Goal: Information Seeking & Learning: Learn about a topic

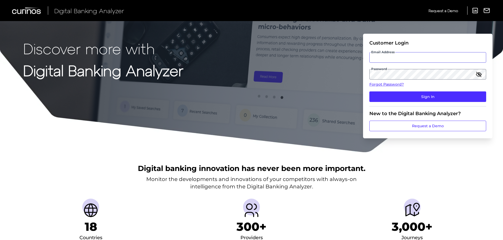
type input "[EMAIL_ADDRESS][DOMAIN_NAME]"
click at [381, 61] on input "[EMAIL_ADDRESS][DOMAIN_NAME]" at bounding box center [428, 57] width 117 height 11
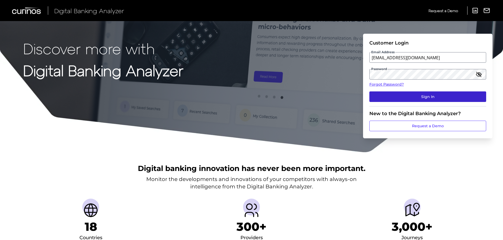
click at [392, 98] on button "Sign In" at bounding box center [428, 96] width 117 height 11
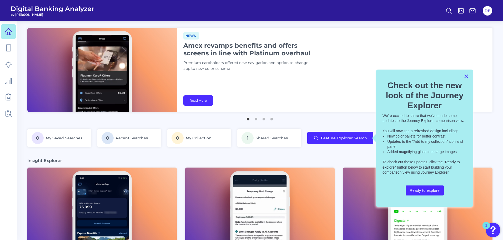
click at [465, 77] on button "×" at bounding box center [466, 76] width 5 height 8
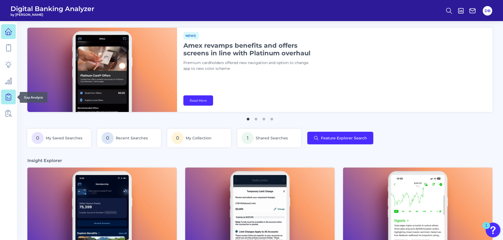
click at [10, 96] on icon at bounding box center [8, 96] width 7 height 7
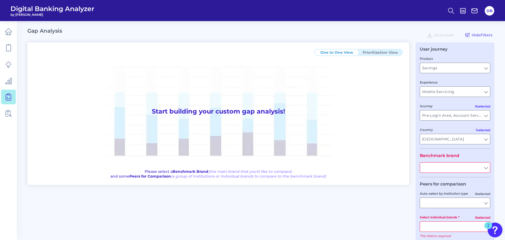
type input "All Journeys"
type input "All Countries"
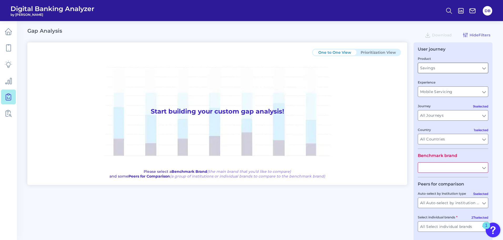
click at [443, 66] on input "Savings" at bounding box center [453, 68] width 70 height 10
click at [442, 78] on button "Savings" at bounding box center [452, 80] width 69 height 12
type input "Savings"
click at [440, 89] on input "Mobile Servicing" at bounding box center [453, 92] width 70 height 10
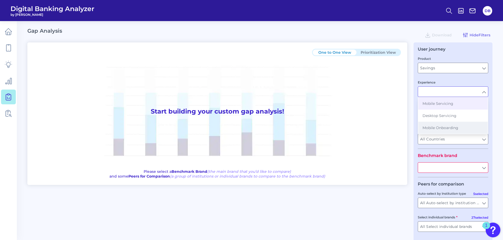
click at [435, 127] on span "Mobile Onboarding" at bounding box center [441, 127] width 36 height 5
type input "Mobile Onboarding"
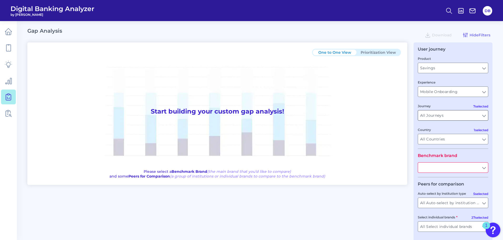
click at [436, 116] on input "All Journeys" at bounding box center [453, 115] width 70 height 10
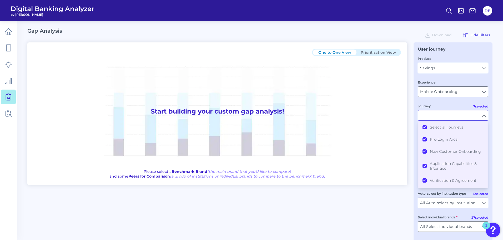
click at [436, 68] on input "Savings" at bounding box center [453, 68] width 70 height 10
type input "All Journeys"
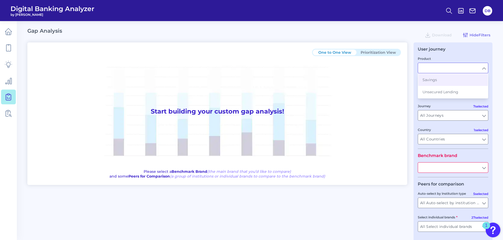
click at [419, 106] on label "Journey" at bounding box center [424, 106] width 13 height 4
click at [419, 110] on input "All Journeys" at bounding box center [453, 115] width 70 height 10
type input "Savings"
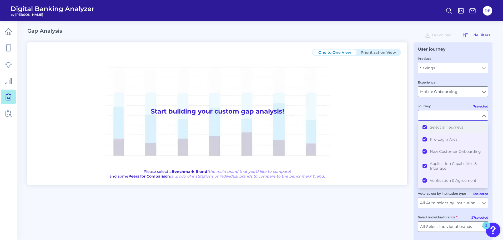
click at [423, 127] on button "Select all journeys" at bounding box center [452, 127] width 69 height 12
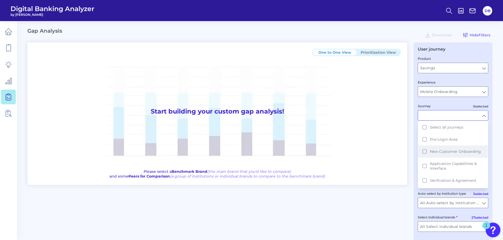
click at [424, 152] on button "New Customer Onboarding" at bounding box center [452, 151] width 69 height 12
click at [414, 178] on div "User journey Product Savings Savings Experience Mobile Onboarding Mobile Onboar…" at bounding box center [453, 147] width 79 height 211
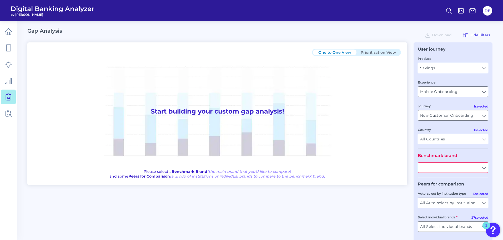
type input "New Customer Onboarding"
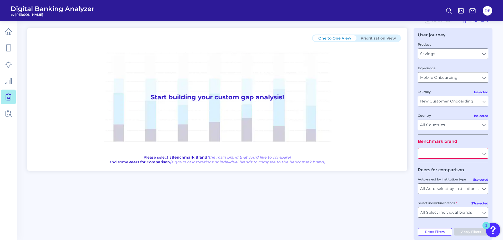
scroll to position [22, 0]
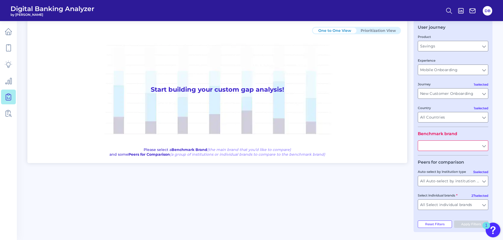
click at [450, 144] on input "text" at bounding box center [453, 146] width 70 height 10
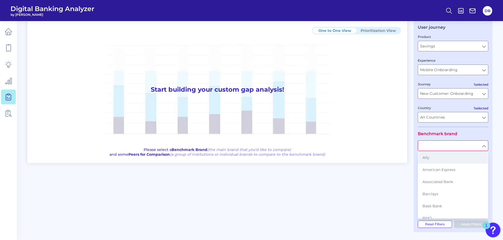
click at [451, 156] on button "Ally" at bounding box center [452, 157] width 69 height 12
type input "Ally"
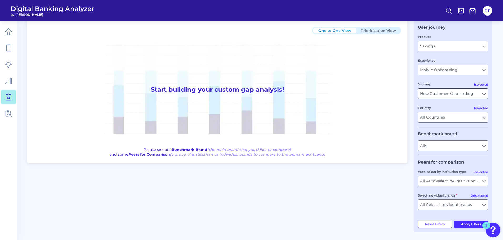
click at [443, 95] on input "New Customer Onboarding" at bounding box center [453, 93] width 70 height 10
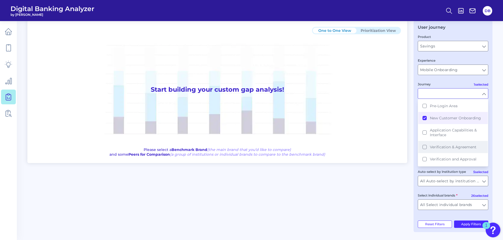
scroll to position [0, 0]
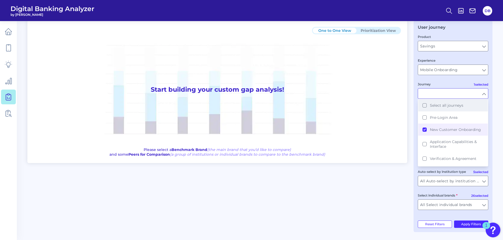
click at [426, 103] on button "Select all journeys" at bounding box center [452, 105] width 69 height 12
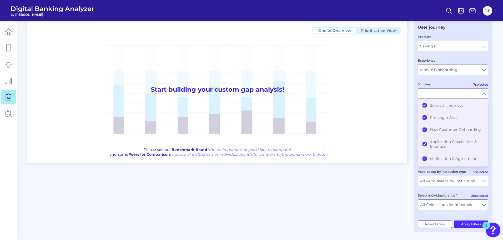
click at [419, 199] on div "Select individual brands All Select individual brands All Select individual bra…" at bounding box center [453, 200] width 71 height 17
type input "All Journeys"
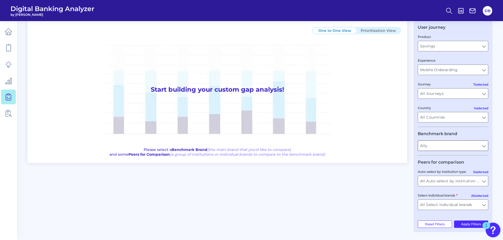
click at [438, 149] on input "Ally" at bounding box center [453, 146] width 70 height 10
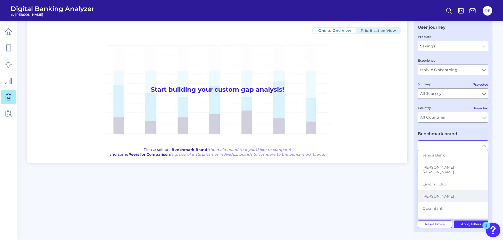
scroll to position [208, 0]
click at [444, 170] on span "Lending Club" at bounding box center [435, 172] width 24 height 5
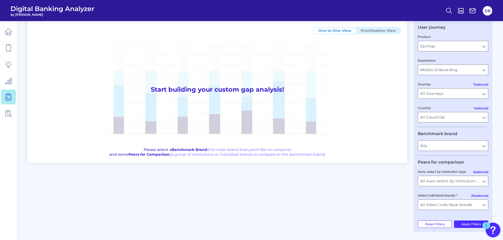
type input "Lending Club"
click at [446, 180] on input "All Auto-select by institution types" at bounding box center [453, 181] width 70 height 10
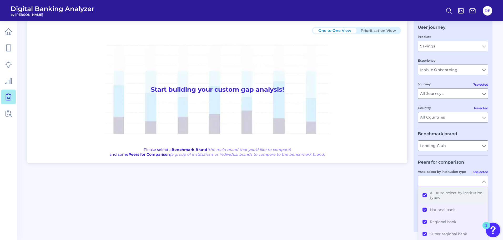
scroll to position [11, 0]
click at [403, 179] on div "One to One View Prioritization View Start building your custom gap analysis! Pl…" at bounding box center [259, 126] width 465 height 211
type input "All Auto-select by institution types"
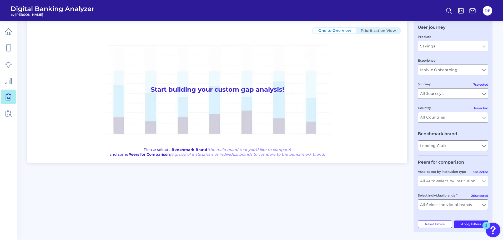
click at [440, 183] on input "All Auto-select by institution types" at bounding box center [453, 181] width 70 height 10
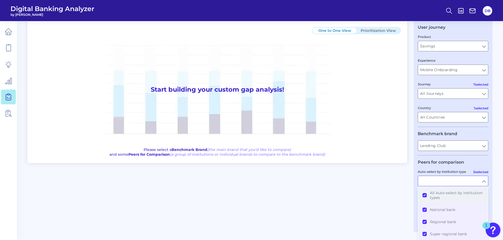
click at [424, 194] on button "All Auto-select by institution types" at bounding box center [452, 195] width 69 height 17
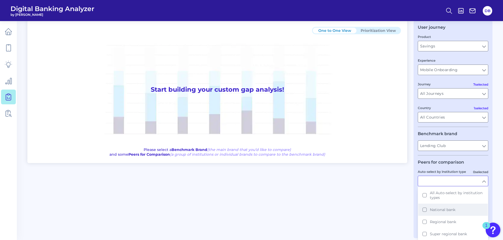
click at [425, 208] on button "National bank" at bounding box center [452, 209] width 69 height 12
type input "Ally, American Express, Barclays, Bask Bank, Capital One, Citi, Citizens Access…"
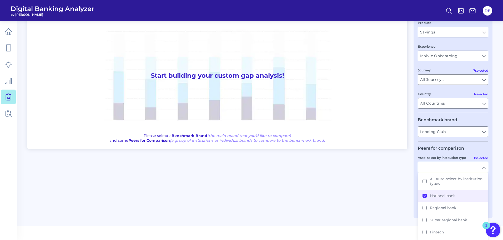
click at [399, 193] on div "One to One View Prioritization View Start building your custom gap analysis! Pl…" at bounding box center [259, 112] width 465 height 211
type input "National bank"
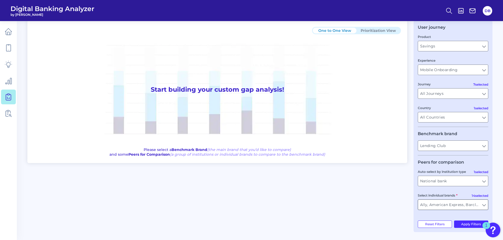
click at [450, 206] on input "Ally, American Express, Barclays, Bask Bank, Capital One, Citi, Citizens Access…" at bounding box center [453, 204] width 70 height 10
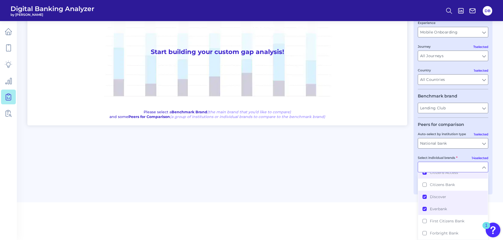
scroll to position [158, 0]
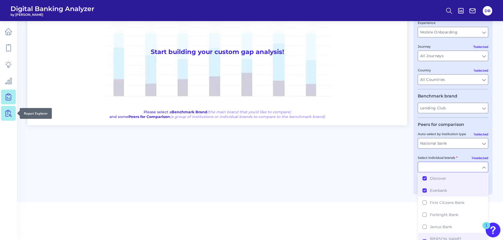
click at [11, 110] on icon at bounding box center [8, 112] width 7 height 7
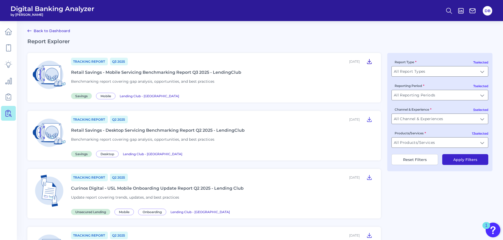
click at [369, 61] on icon at bounding box center [369, 61] width 6 height 6
drag, startPoint x: 419, startPoint y: 61, endPoint x: 391, endPoint y: 61, distance: 28.2
click at [391, 61] on div "7 selected Report Type All Report Types All Report Types 7 selected Reporting P…" at bounding box center [439, 112] width 105 height 118
drag, startPoint x: 432, startPoint y: 83, endPoint x: 395, endPoint y: 86, distance: 37.5
click at [395, 86] on div "Reporting Period All Reporting Periods All Reporting Periods" at bounding box center [440, 91] width 97 height 17
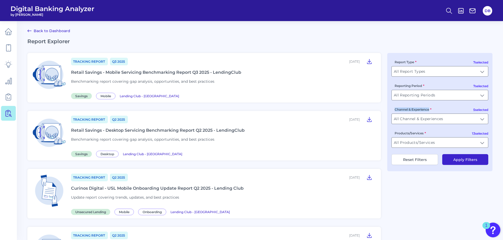
drag, startPoint x: 392, startPoint y: 110, endPoint x: 436, endPoint y: 107, distance: 44.0
click at [436, 107] on div "Channel & Experience All Channel & Experiences All Channel & Experiences" at bounding box center [440, 115] width 97 height 17
drag, startPoint x: 430, startPoint y: 132, endPoint x: 393, endPoint y: 135, distance: 37.2
click at [393, 135] on div "Products/Services All Products/Services All Products/Services" at bounding box center [440, 138] width 97 height 17
click at [390, 128] on div "7 selected Report Type All Report Types All Report Types 7 selected Reporting P…" at bounding box center [439, 112] width 105 height 118
